Goal: Subscribe to service/newsletter

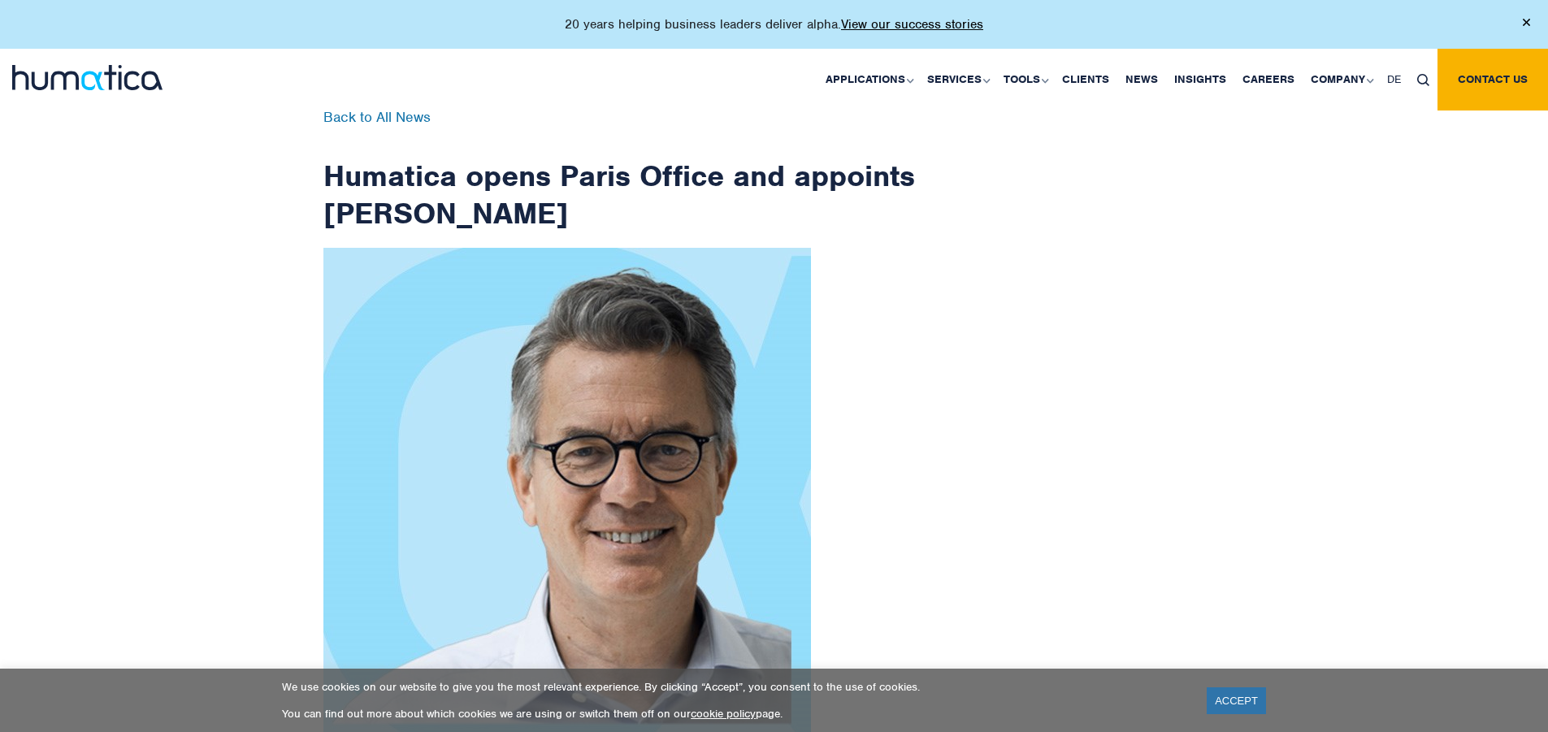
scroll to position [2592, 0]
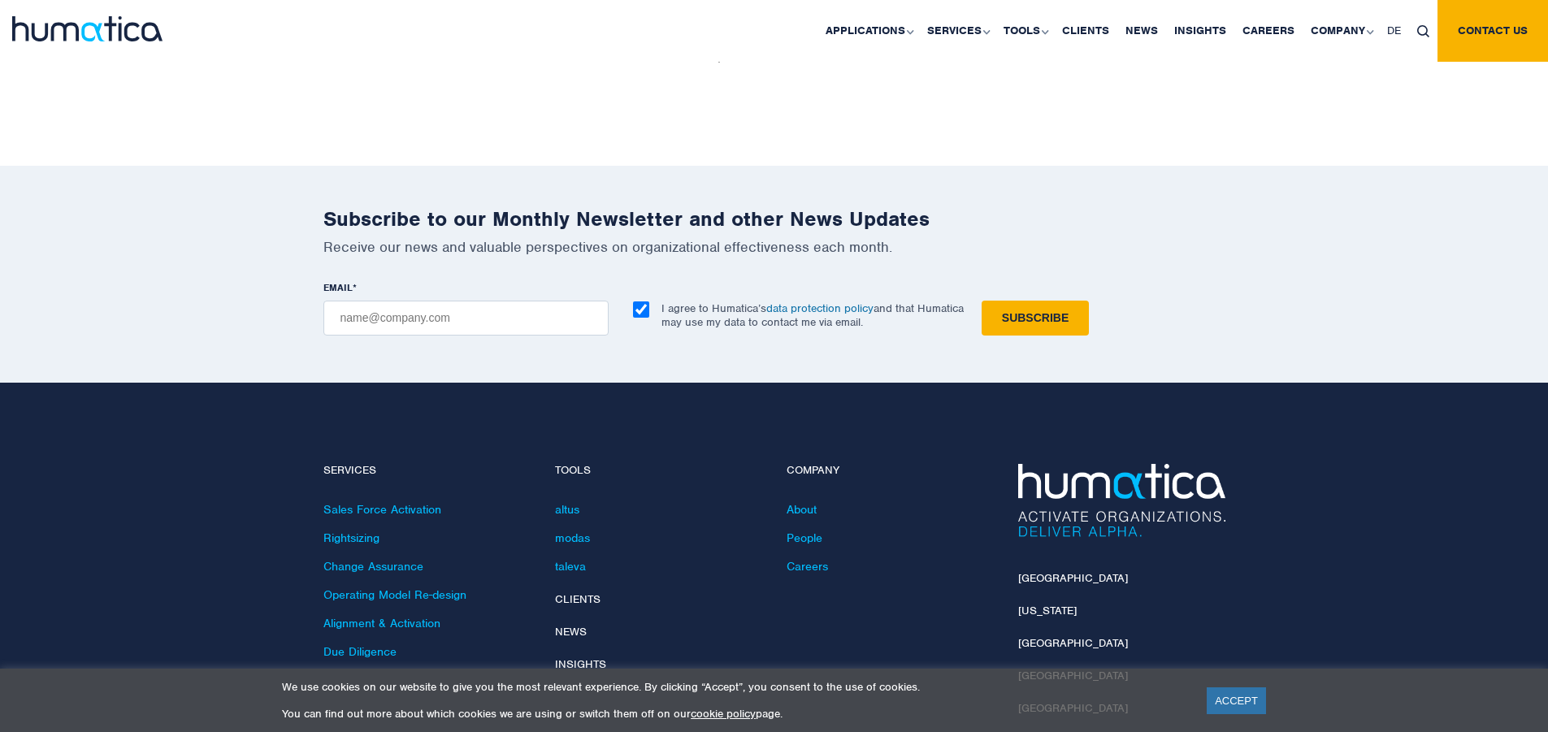
checkbox input "true"
type input "[EMAIL_ADDRESS][DOMAIN_NAME]"
click at [981, 301] on input "Subscribe" at bounding box center [1034, 318] width 107 height 35
